Goal: Navigation & Orientation: Find specific page/section

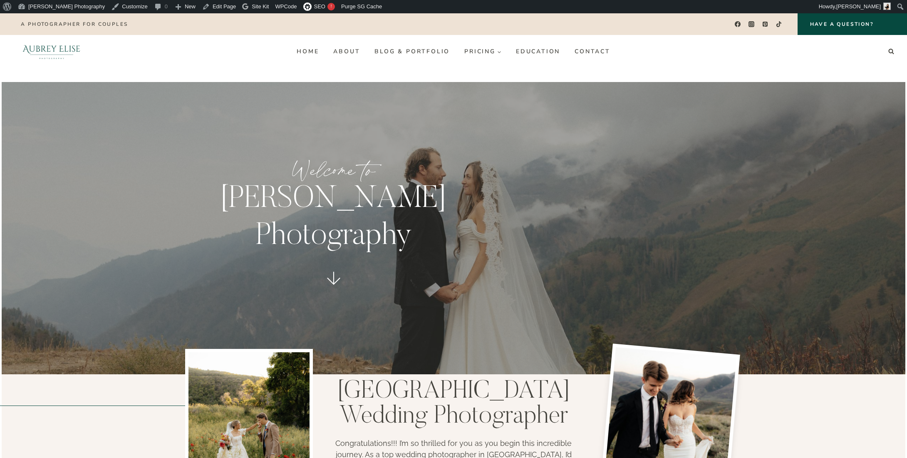
scroll to position [42, 0]
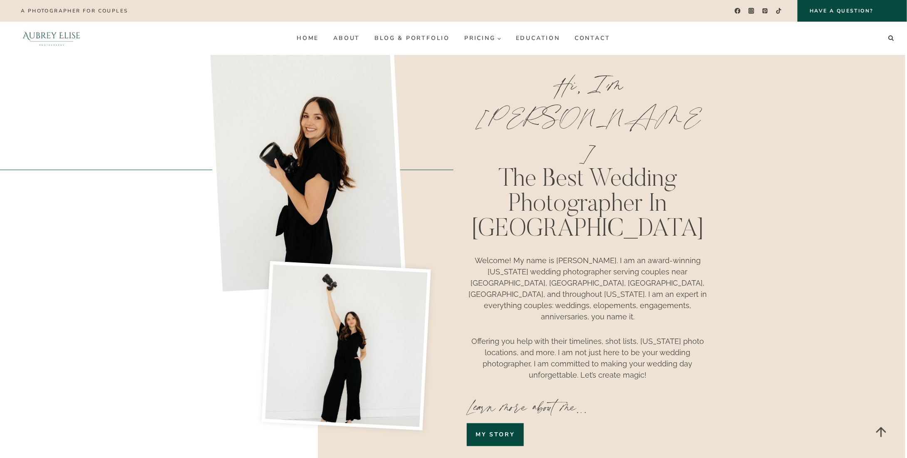
scroll to position [666, 0]
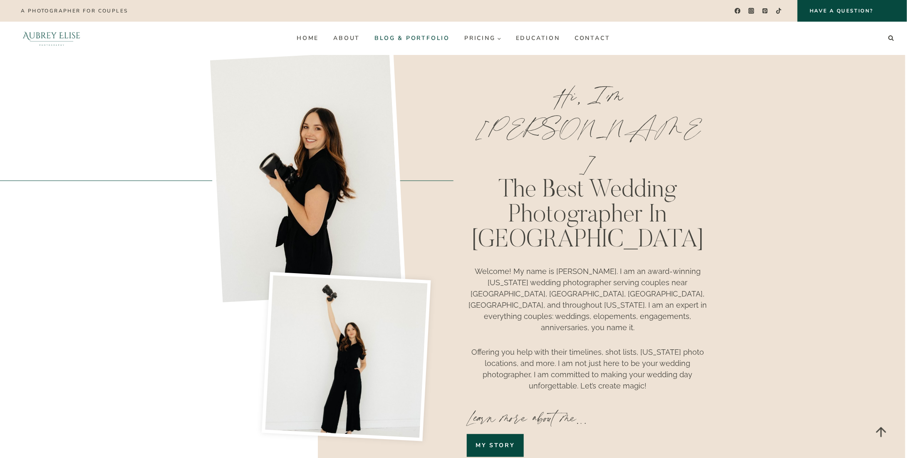
click at [413, 35] on link "Blog & Portfolio" at bounding box center [413, 38] width 90 height 13
